Goal: Information Seeking & Learning: Learn about a topic

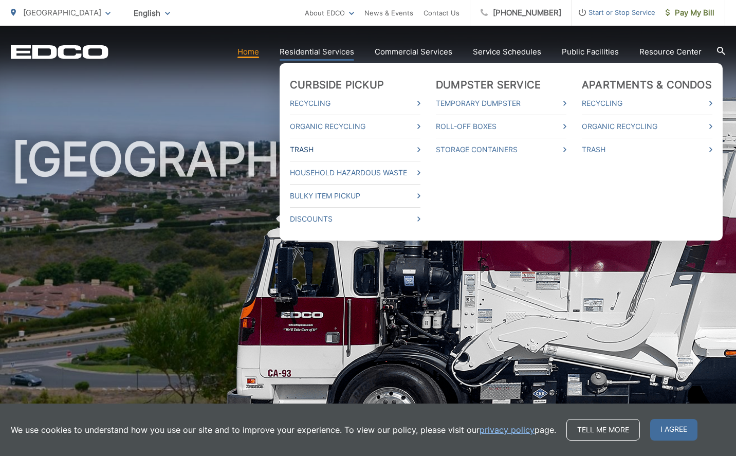
click at [310, 147] on link "Trash" at bounding box center [355, 149] width 131 height 12
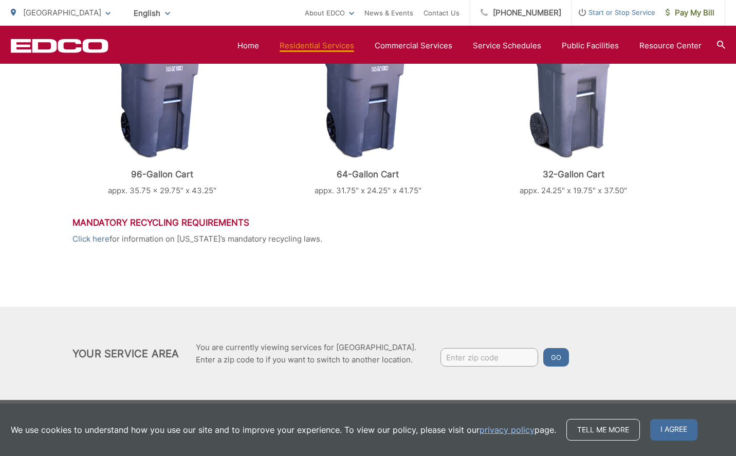
scroll to position [508, 0]
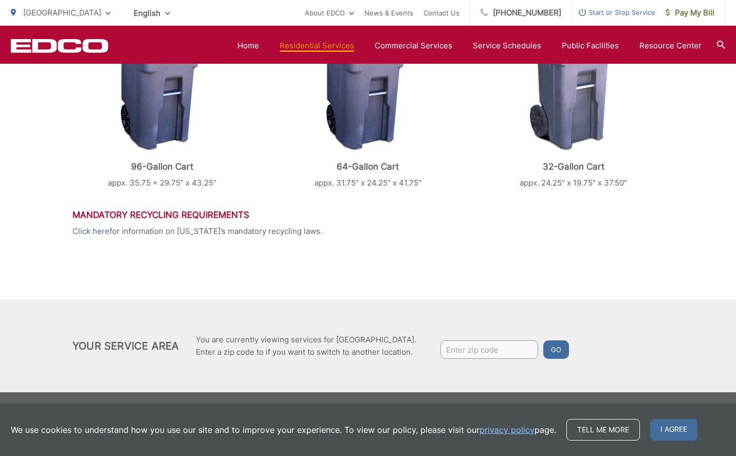
click at [507, 186] on p "appx. 24.25" x 19.75" x 37.50"" at bounding box center [574, 183] width 180 height 12
drag, startPoint x: 544, startPoint y: 166, endPoint x: 629, endPoint y: 184, distance: 86.7
click at [629, 184] on div "32-Gallon Cart appx. 24.25" x 19.75" x 37.50"" at bounding box center [574, 103] width 180 height 172
click at [550, 167] on p "32-Gallon Cart" at bounding box center [574, 166] width 180 height 10
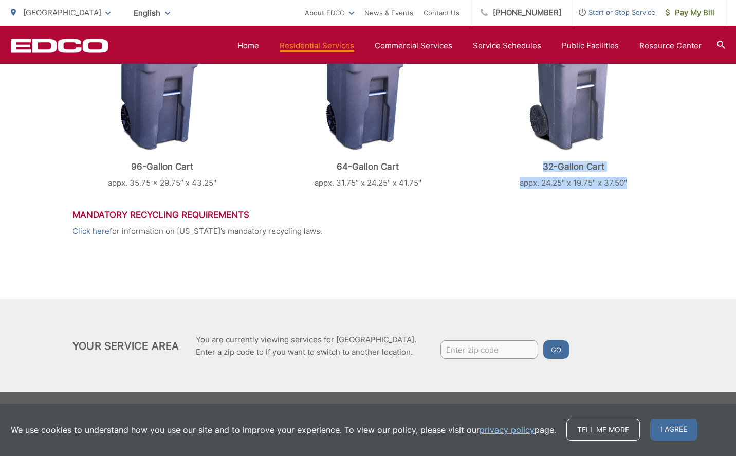
drag, startPoint x: 544, startPoint y: 167, endPoint x: 643, endPoint y: 184, distance: 100.2
click at [643, 184] on div "32-Gallon Cart appx. 24.25" x 19.75" x 37.50"" at bounding box center [574, 103] width 180 height 172
click at [546, 165] on p "32-Gallon Cart" at bounding box center [574, 166] width 180 height 10
drag, startPoint x: 544, startPoint y: 167, endPoint x: 631, endPoint y: 188, distance: 89.4
click at [631, 188] on div "32-Gallon Cart appx. 24.25" x 19.75" x 37.50"" at bounding box center [574, 103] width 180 height 172
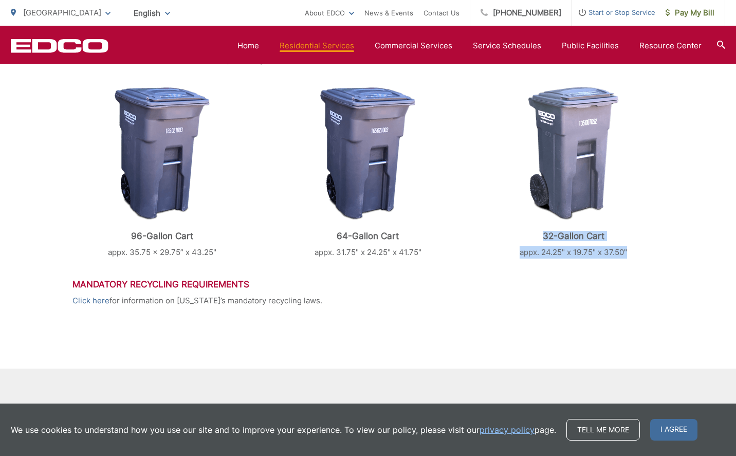
scroll to position [432, 0]
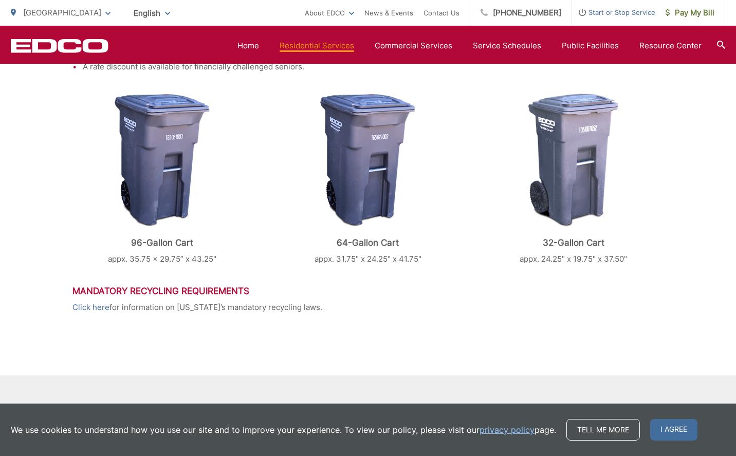
click at [525, 108] on div at bounding box center [574, 161] width 180 height 134
drag, startPoint x: 509, startPoint y: 80, endPoint x: 617, endPoint y: 214, distance: 171.8
click at [617, 214] on div "Trash EDCO provides each single-family residential customer with a GRAY automat…" at bounding box center [367, 75] width 591 height 602
click at [663, 187] on div at bounding box center [574, 161] width 180 height 134
drag, startPoint x: 507, startPoint y: 77, endPoint x: 592, endPoint y: 193, distance: 144.3
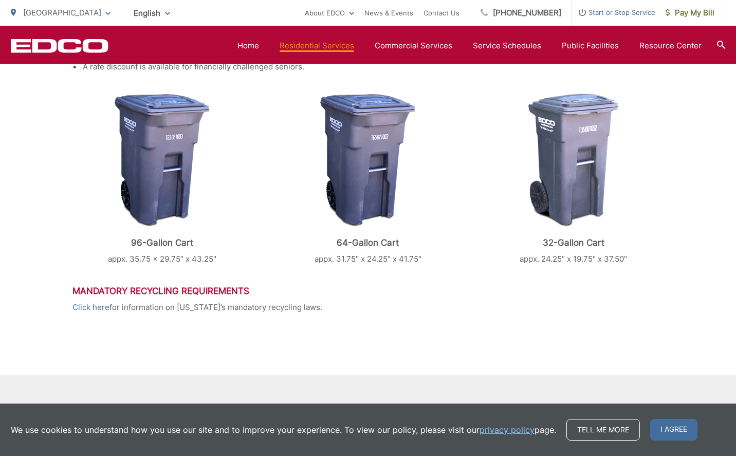
click at [592, 193] on div "Trash EDCO provides each single-family residential customer with a GRAY automat…" at bounding box center [367, 75] width 591 height 602
click at [643, 185] on div at bounding box center [574, 161] width 180 height 134
